Goal: Task Accomplishment & Management: Complete application form

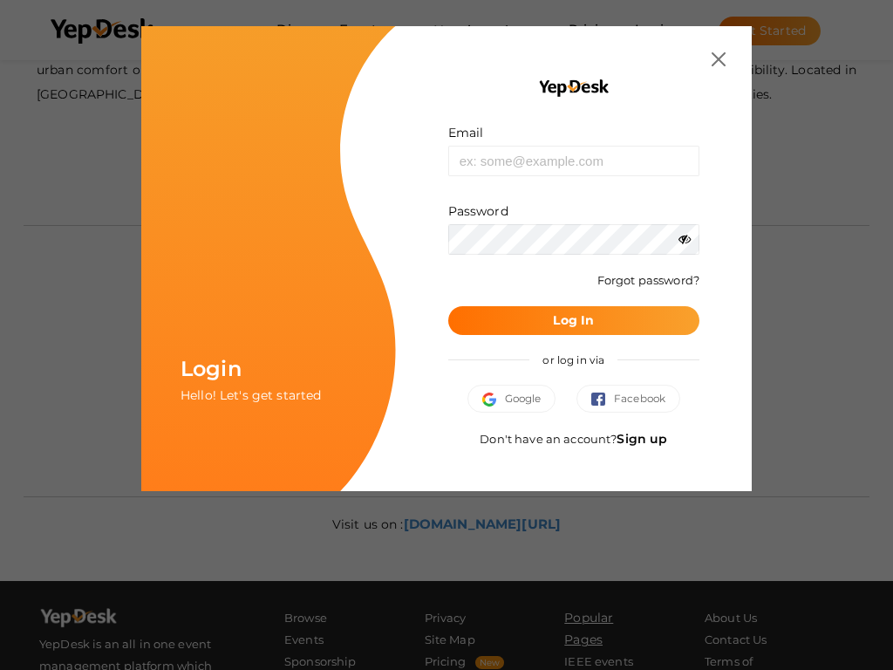
scroll to position [628, 0]
click at [573, 161] on input "text" at bounding box center [573, 161] width 251 height 31
type input "[EMAIL_ADDRESS][DOMAIN_NAME]"
click at [573, 161] on input "text" at bounding box center [573, 161] width 251 height 31
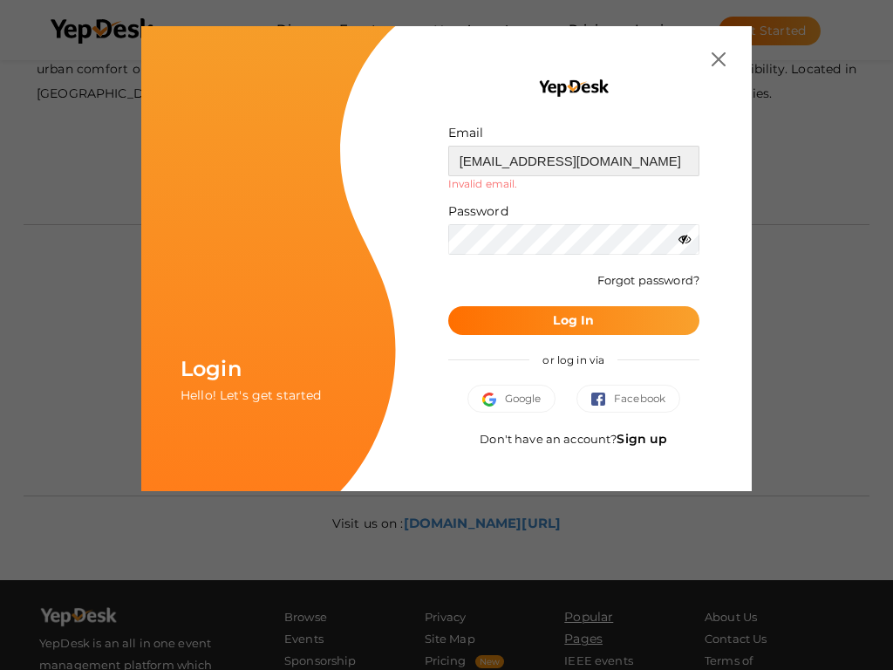
type input "[EMAIL_ADDRESS][DOMAIN_NAME]"
click at [573, 161] on input "text" at bounding box center [573, 161] width 251 height 31
type input "[EMAIL_ADDRESS][DOMAIN_NAME]"
click at [573, 161] on input "text" at bounding box center [573, 161] width 251 height 31
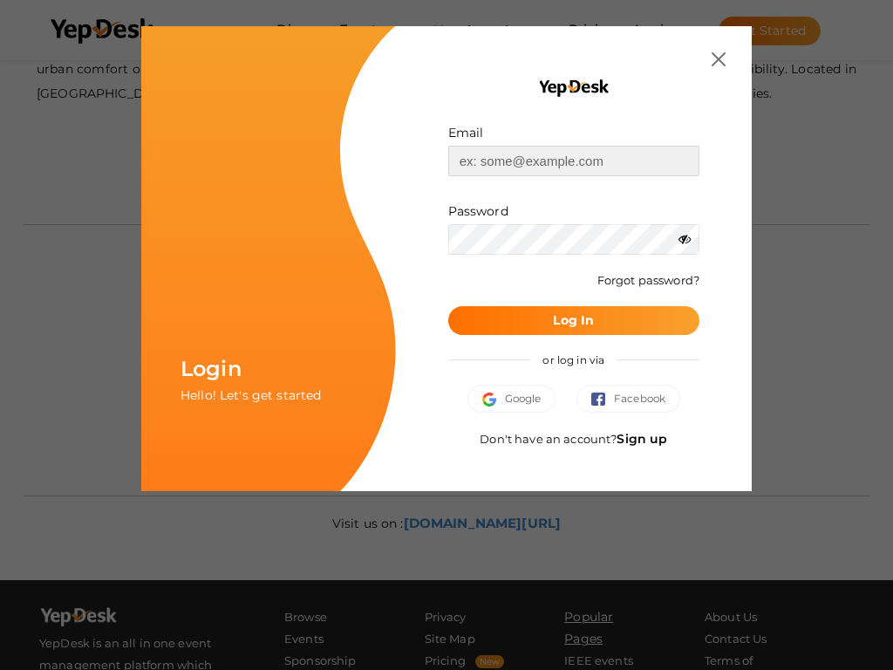
click at [573, 161] on input "text" at bounding box center [573, 161] width 251 height 31
type input "relationships"
click at [573, 161] on input "text" at bounding box center [573, 161] width 251 height 31
click at [448, 306] on button "Log In" at bounding box center [573, 320] width 251 height 29
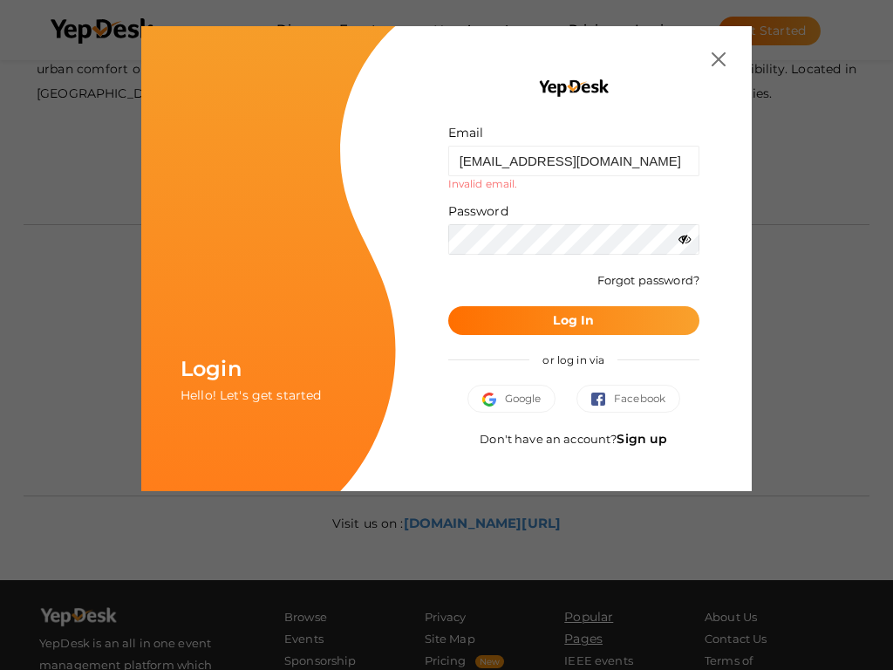
click at [573, 320] on b "Log In" at bounding box center [573, 320] width 41 height 16
click at [573, 161] on input "[EMAIL_ADDRESS][DOMAIN_NAME]" at bounding box center [573, 161] width 251 height 31
type input "@[DOMAIN_NAME]"
click at [448, 306] on button "Log In" at bounding box center [573, 320] width 251 height 29
click at [573, 320] on b "Log In" at bounding box center [573, 320] width 41 height 16
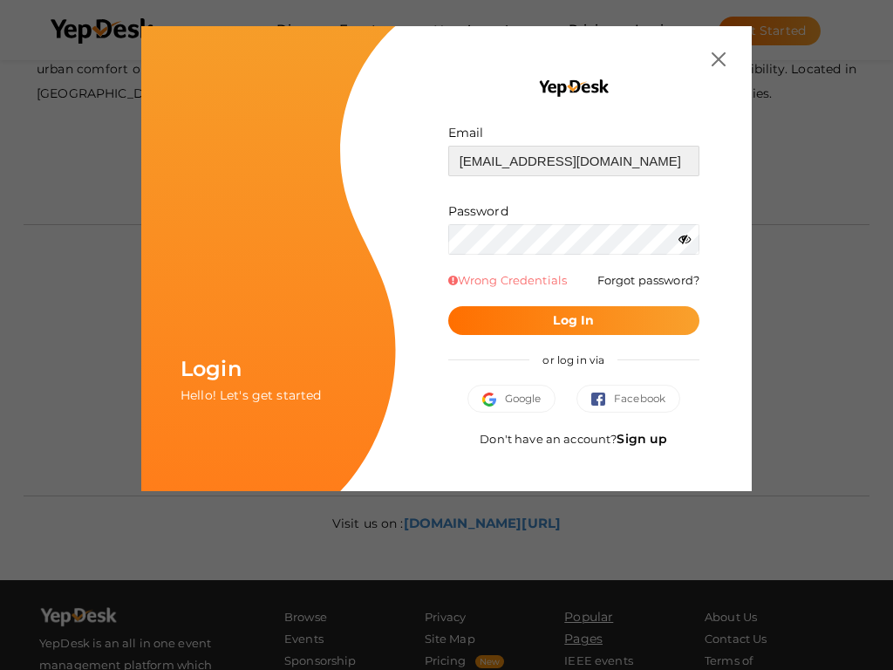
click at [573, 161] on input "[EMAIL_ADDRESS][DOMAIN_NAME]" at bounding box center [573, 161] width 251 height 31
type input "[EMAIL_ADDRESS][DOMAIN_NAME]"
click at [448, 306] on button "Log In" at bounding box center [573, 320] width 251 height 29
click at [573, 320] on b "Log In" at bounding box center [573, 320] width 41 height 16
click at [573, 161] on input "[EMAIL_ADDRESS][DOMAIN_NAME]" at bounding box center [573, 161] width 251 height 31
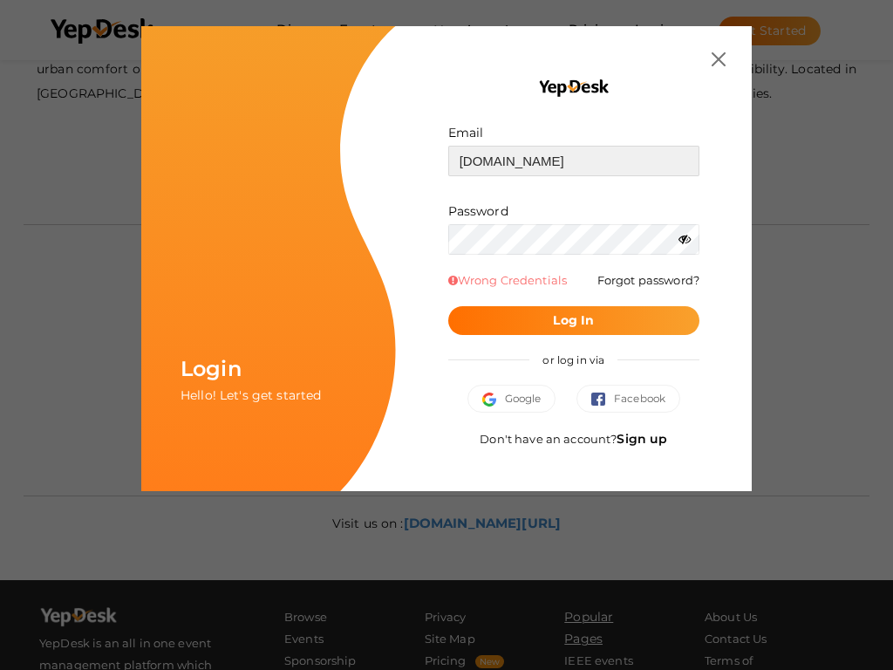
type input "[DOMAIN_NAME]"
click at [448, 306] on button "Log In" at bounding box center [573, 320] width 251 height 29
click at [573, 320] on b "Log In" at bounding box center [573, 320] width 41 height 16
click at [573, 161] on input "[EMAIL_ADDRESS][DOMAIN_NAME]" at bounding box center [573, 161] width 251 height 31
type input "@[DOMAIN_NAME]"
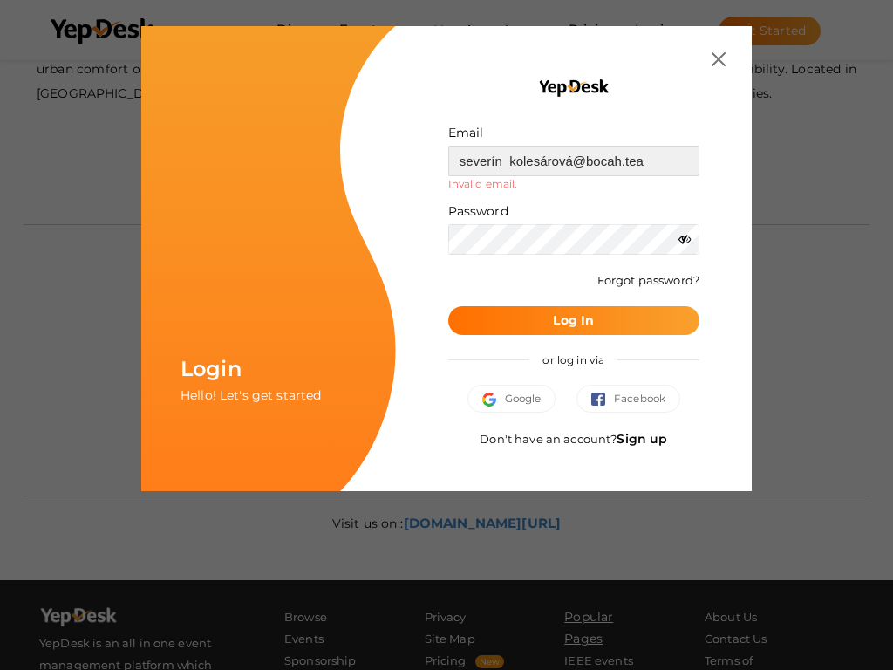
type input "[EMAIL_ADDRESS][DOMAIN_NAME]"
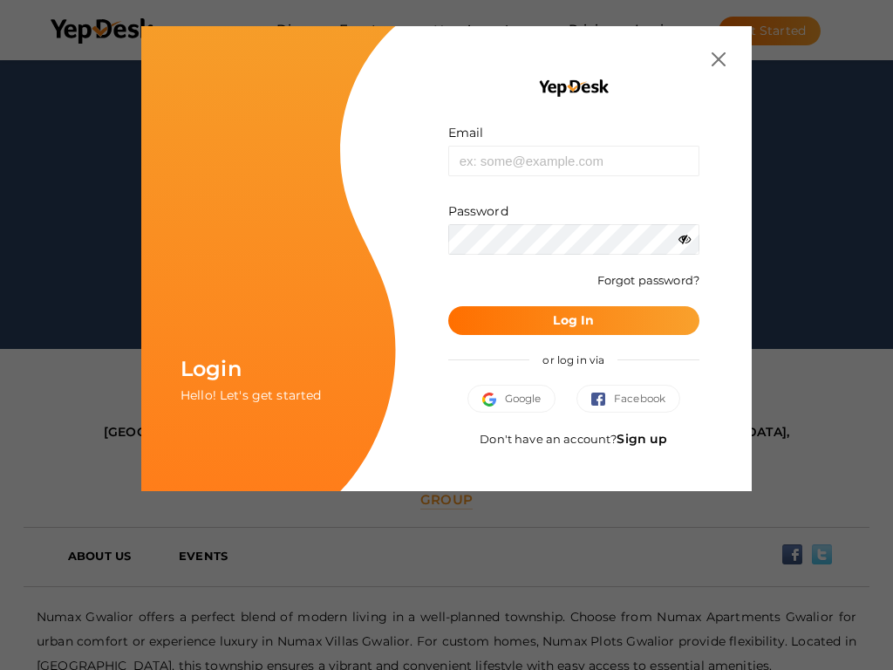
scroll to position [627, 0]
